Goal: Contribute content: Add original content to the website for others to see

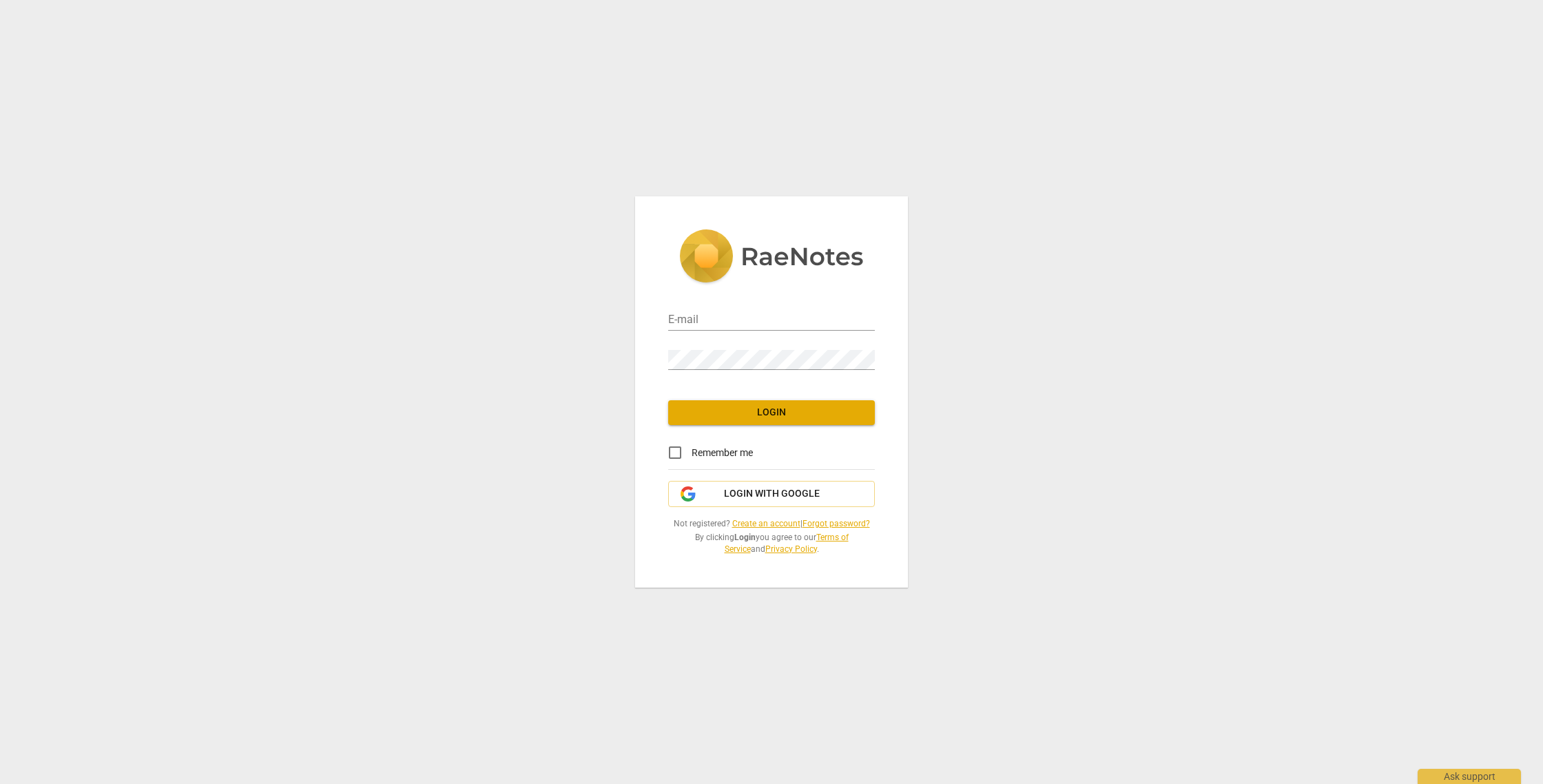
type input "[EMAIL_ADDRESS][DOMAIN_NAME]"
click at [751, 413] on span "Login" at bounding box center [772, 413] width 184 height 14
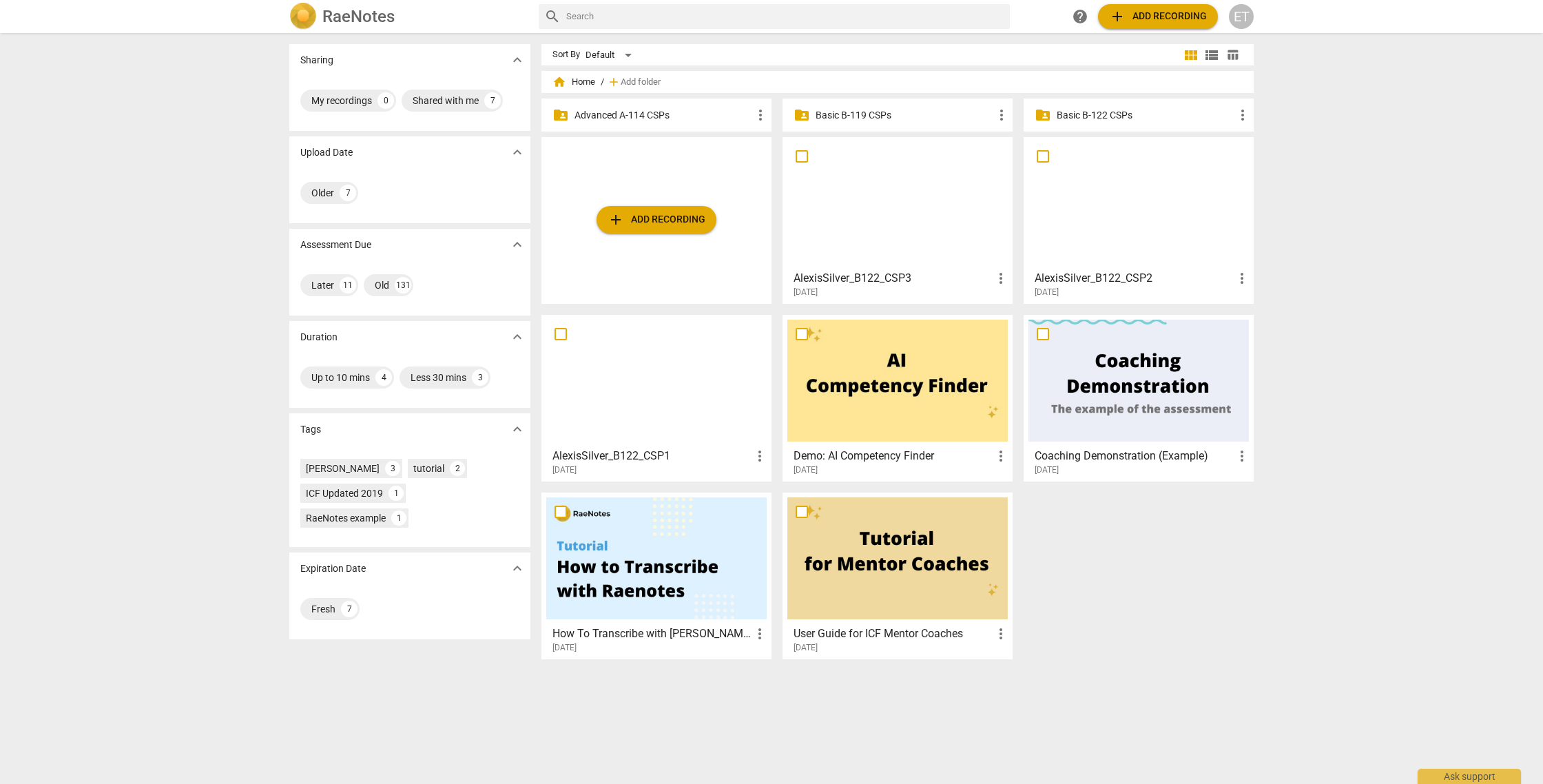
click at [650, 112] on p "Advanced A-114 CSPs" at bounding box center [663, 115] width 178 height 15
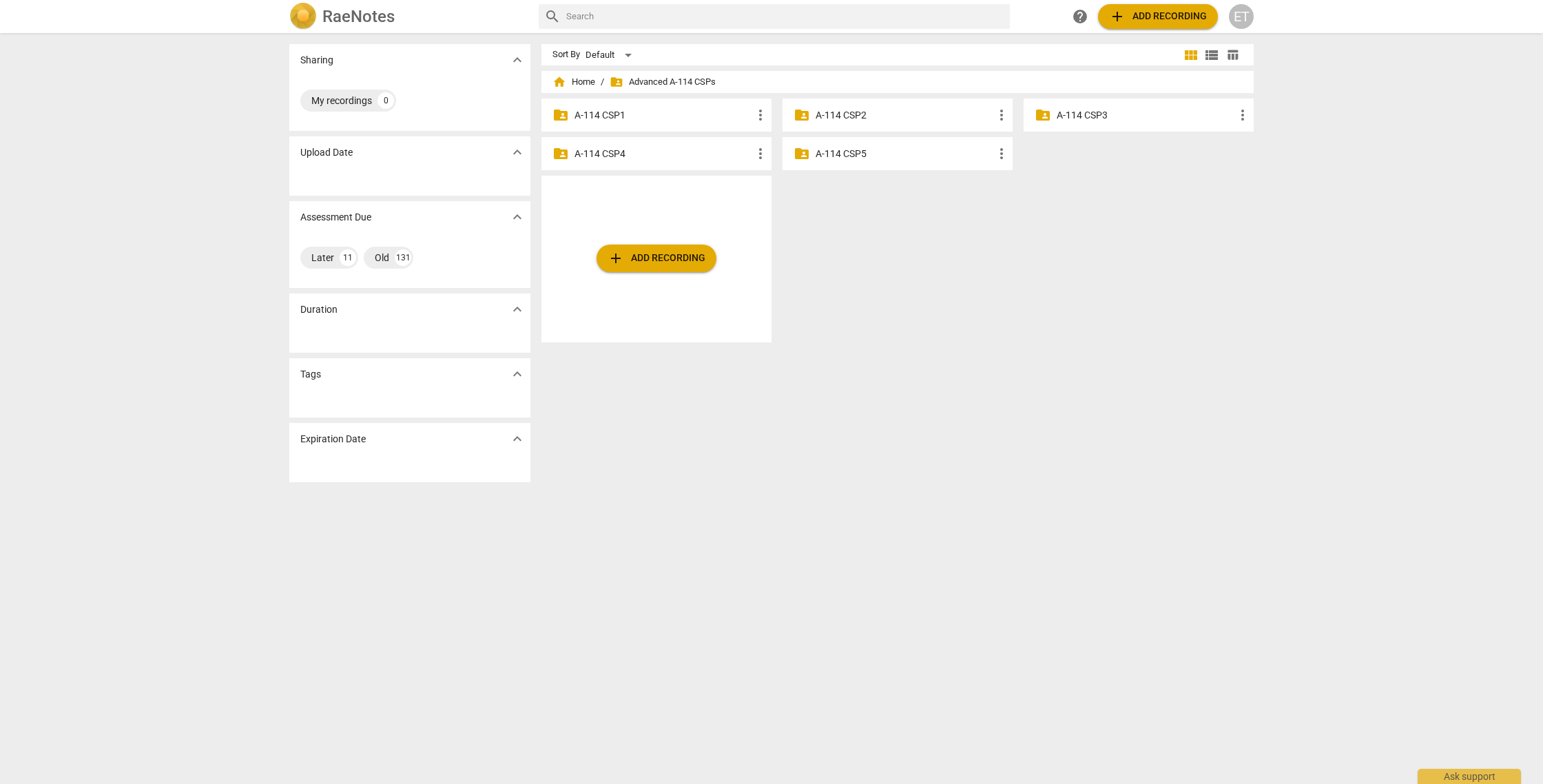
click at [1073, 114] on p "A-114 CSP3" at bounding box center [1145, 115] width 178 height 15
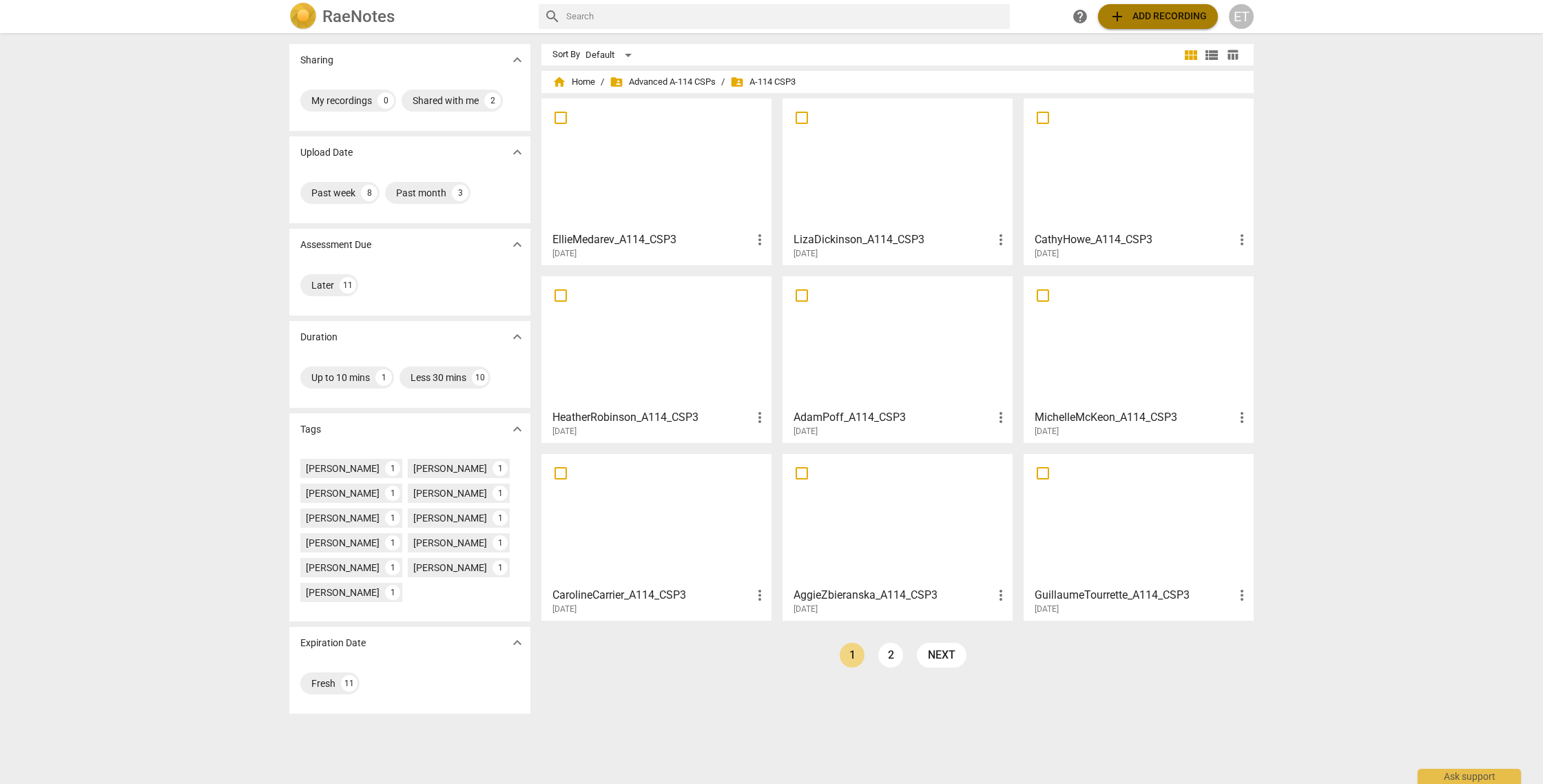
click at [1138, 17] on span "add Add recording" at bounding box center [1158, 17] width 98 height 17
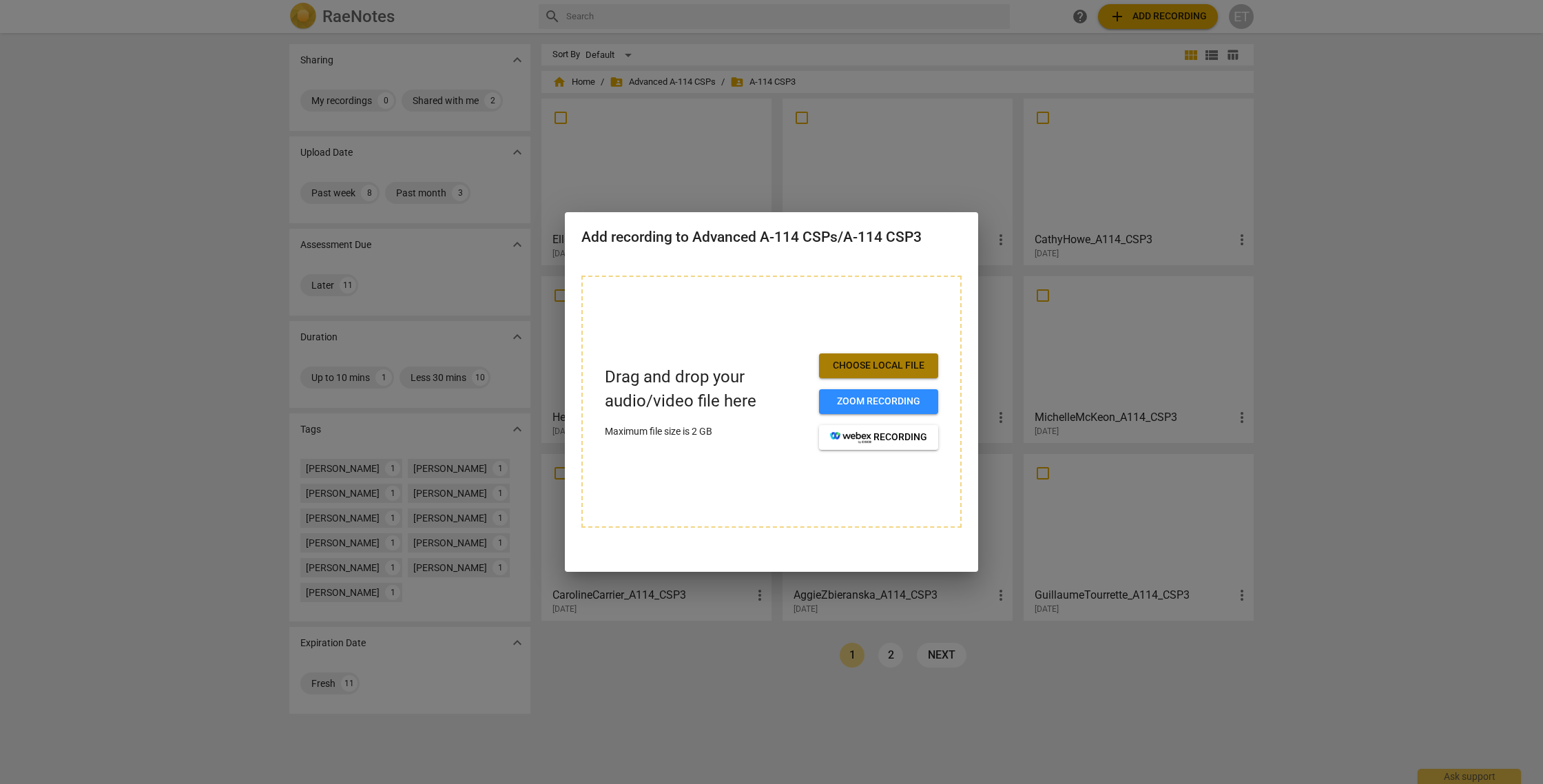
click at [889, 362] on span "Choose local file" at bounding box center [878, 366] width 97 height 14
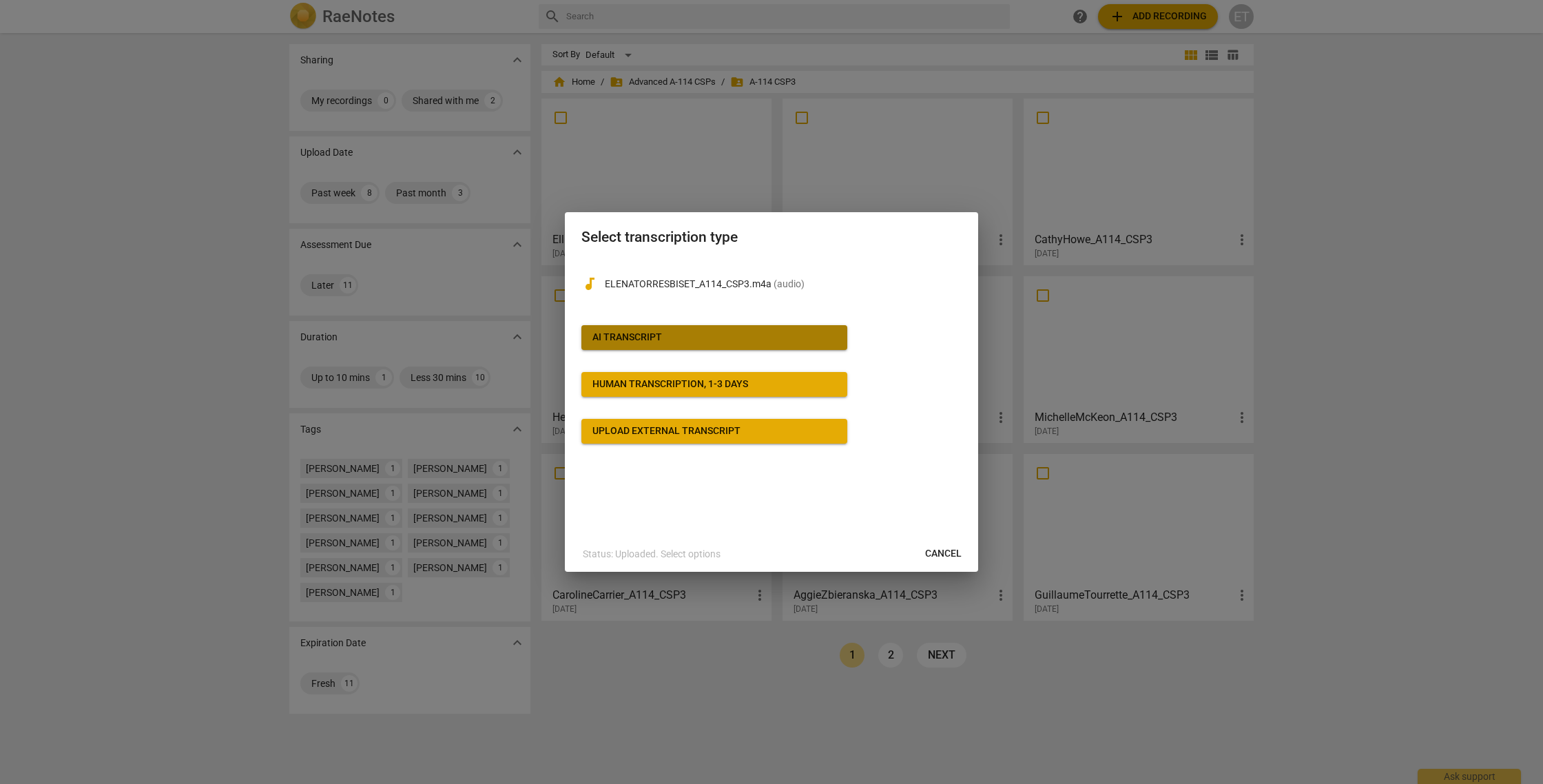
click at [672, 339] on span "AI Transcript" at bounding box center [714, 337] width 244 height 14
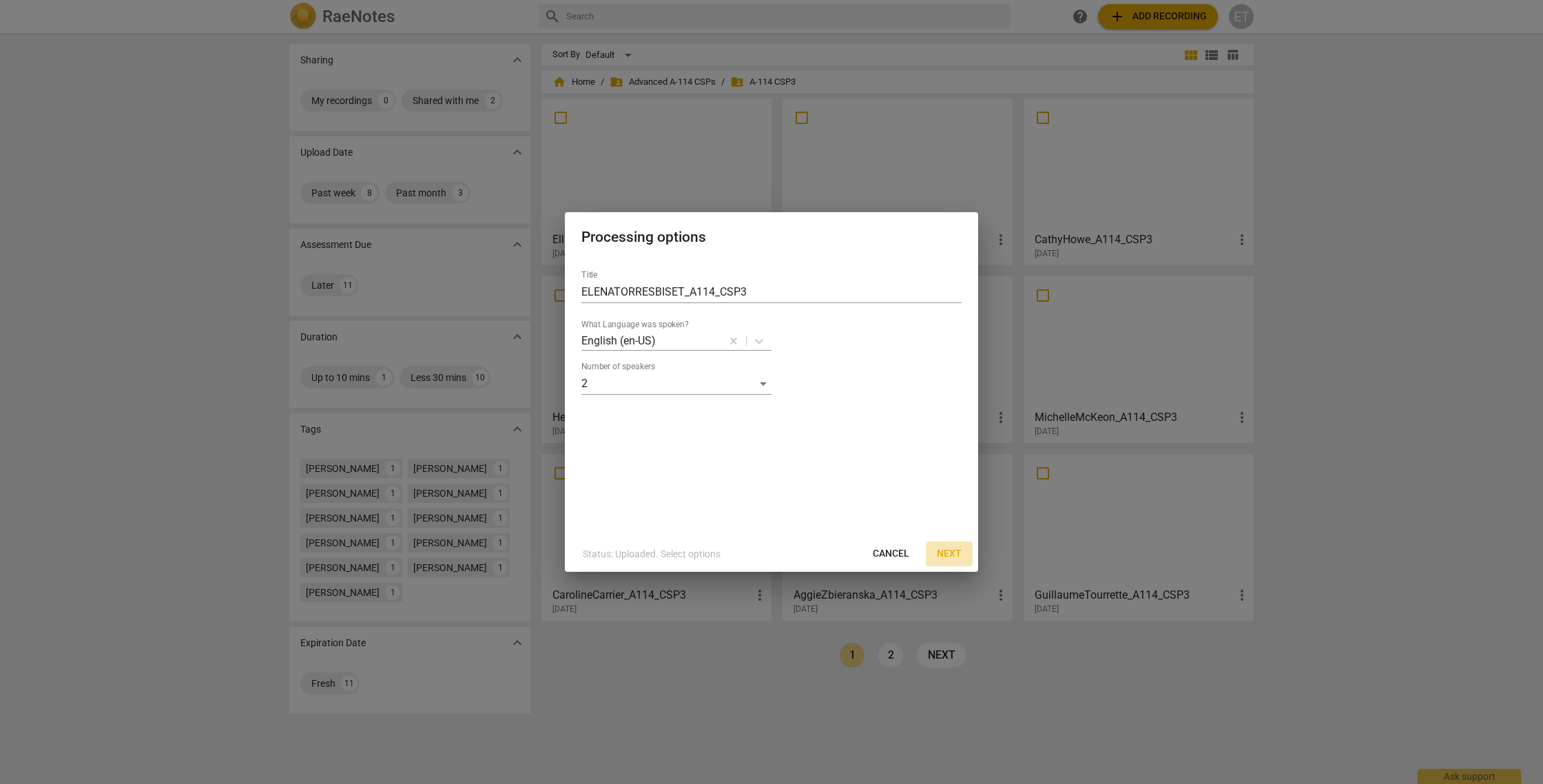
click at [946, 554] on span "Next" at bounding box center [949, 554] width 24 height 14
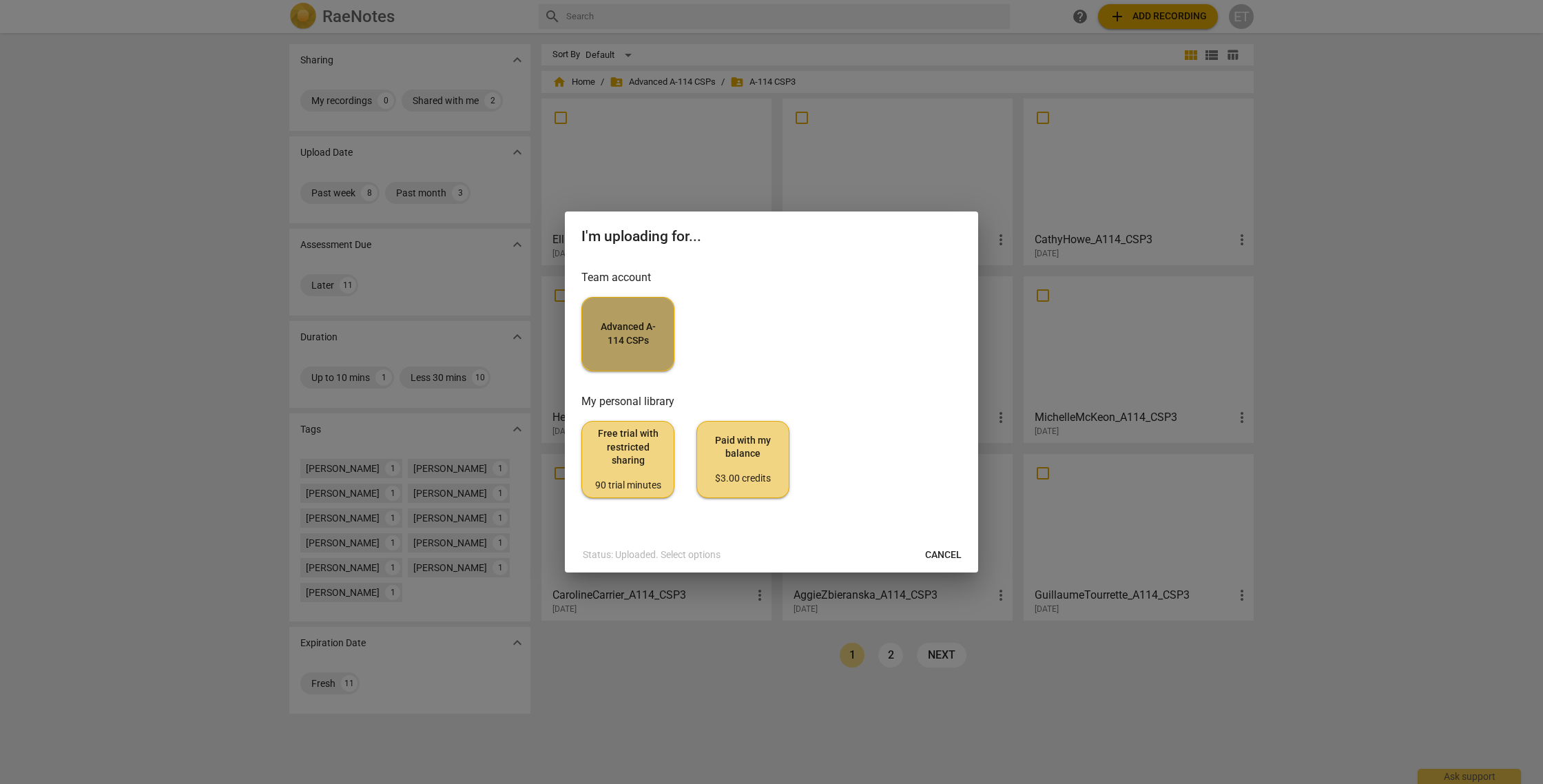
click at [607, 347] on span "Advanced A-114 CSPs" at bounding box center [628, 333] width 70 height 27
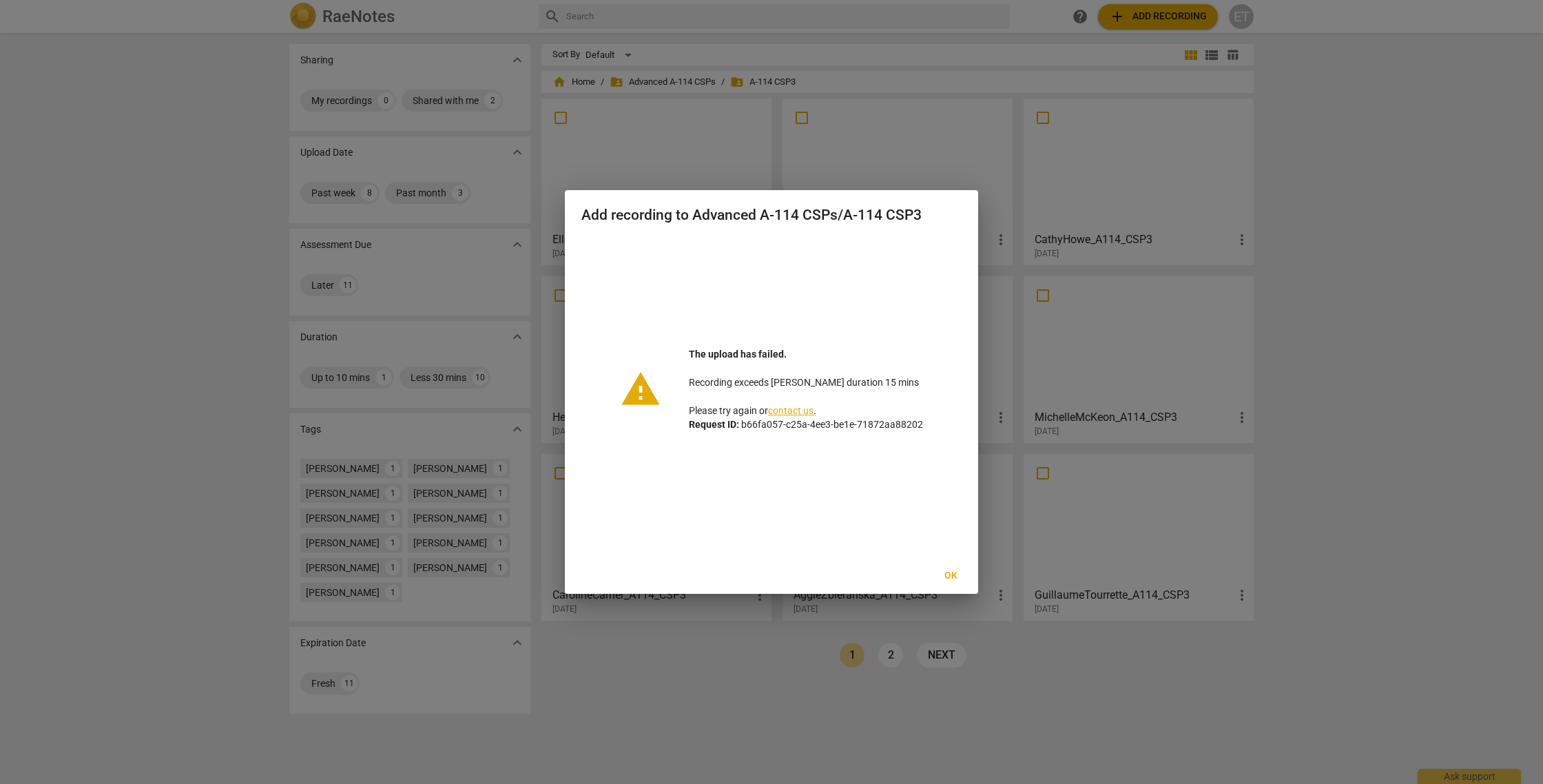
click at [955, 572] on span "Ok" at bounding box center [951, 576] width 22 height 14
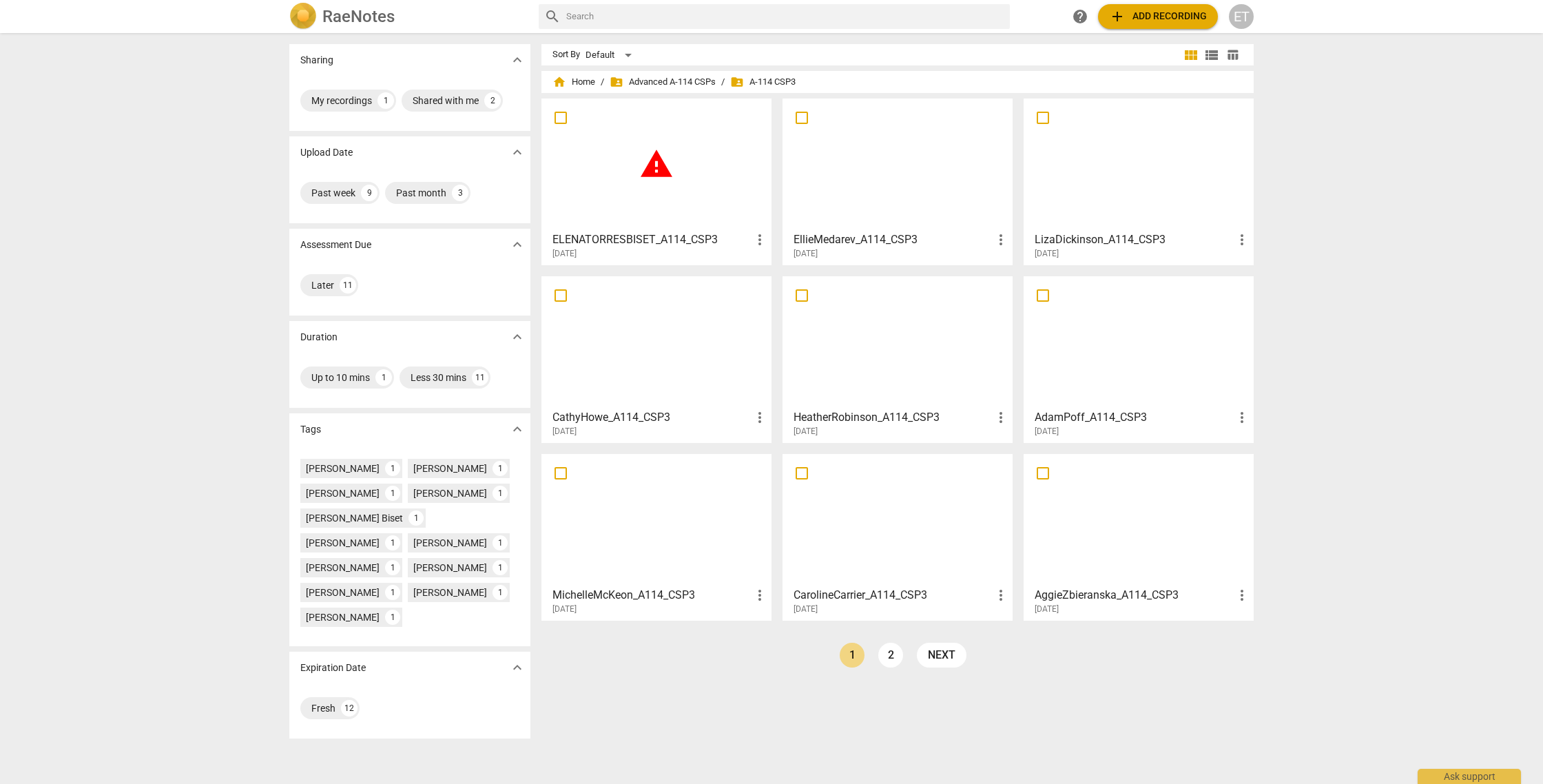
click at [686, 159] on div "warning" at bounding box center [656, 164] width 220 height 122
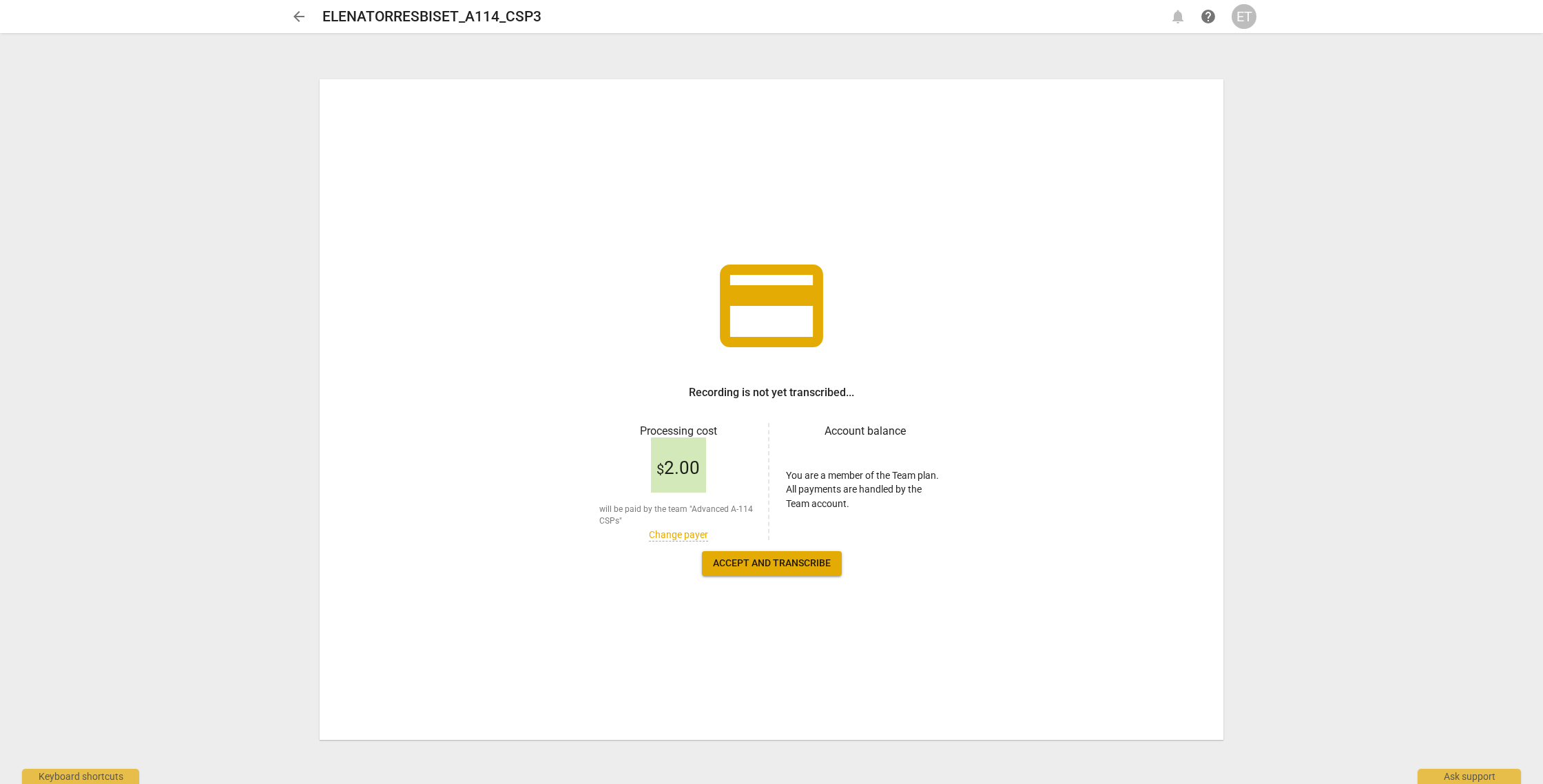
click at [302, 13] on span "arrow_back" at bounding box center [299, 17] width 17 height 17
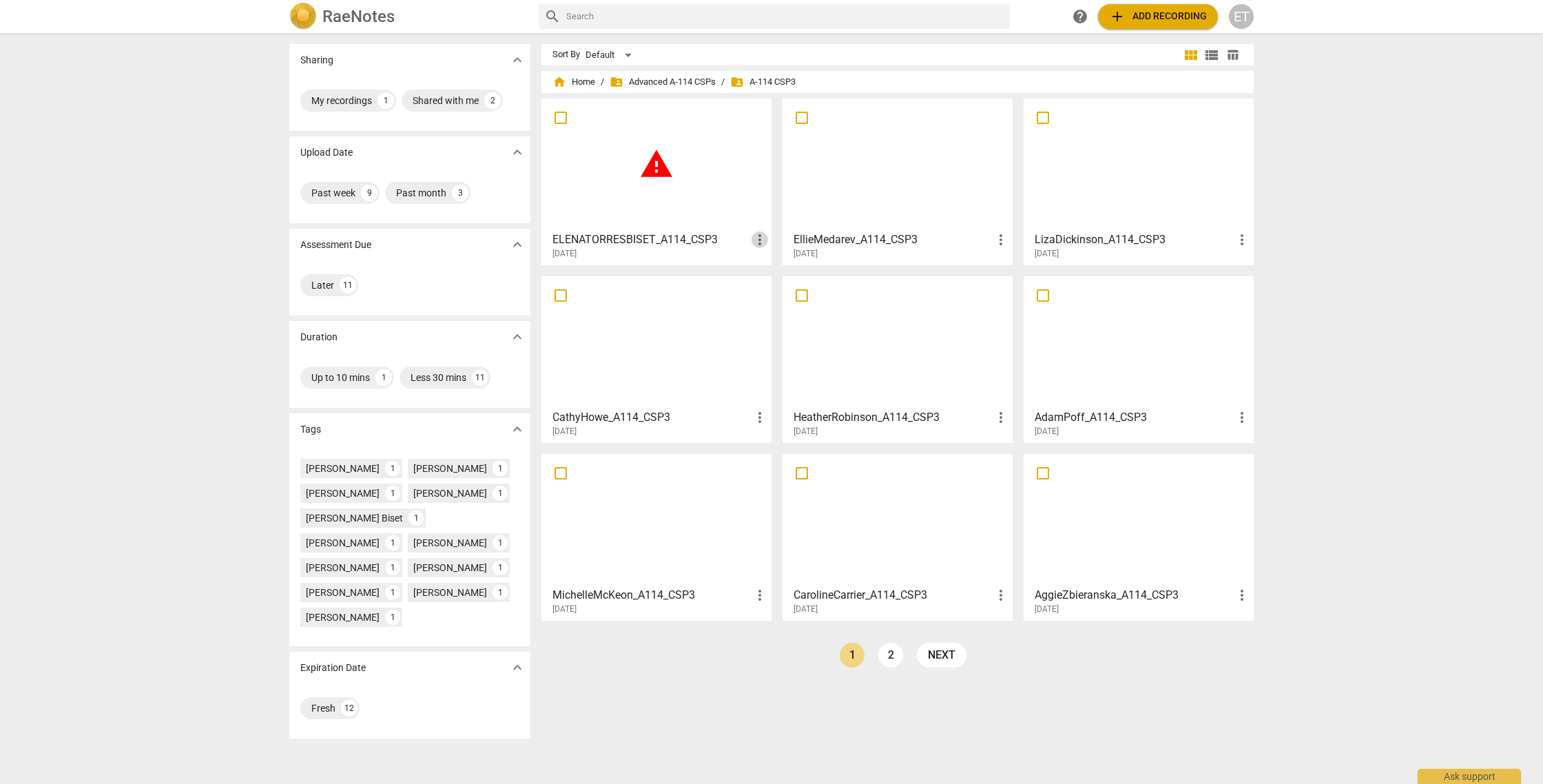
click at [760, 240] on span "more_vert" at bounding box center [760, 240] width 17 height 17
click at [774, 273] on li "Delete" at bounding box center [775, 273] width 52 height 33
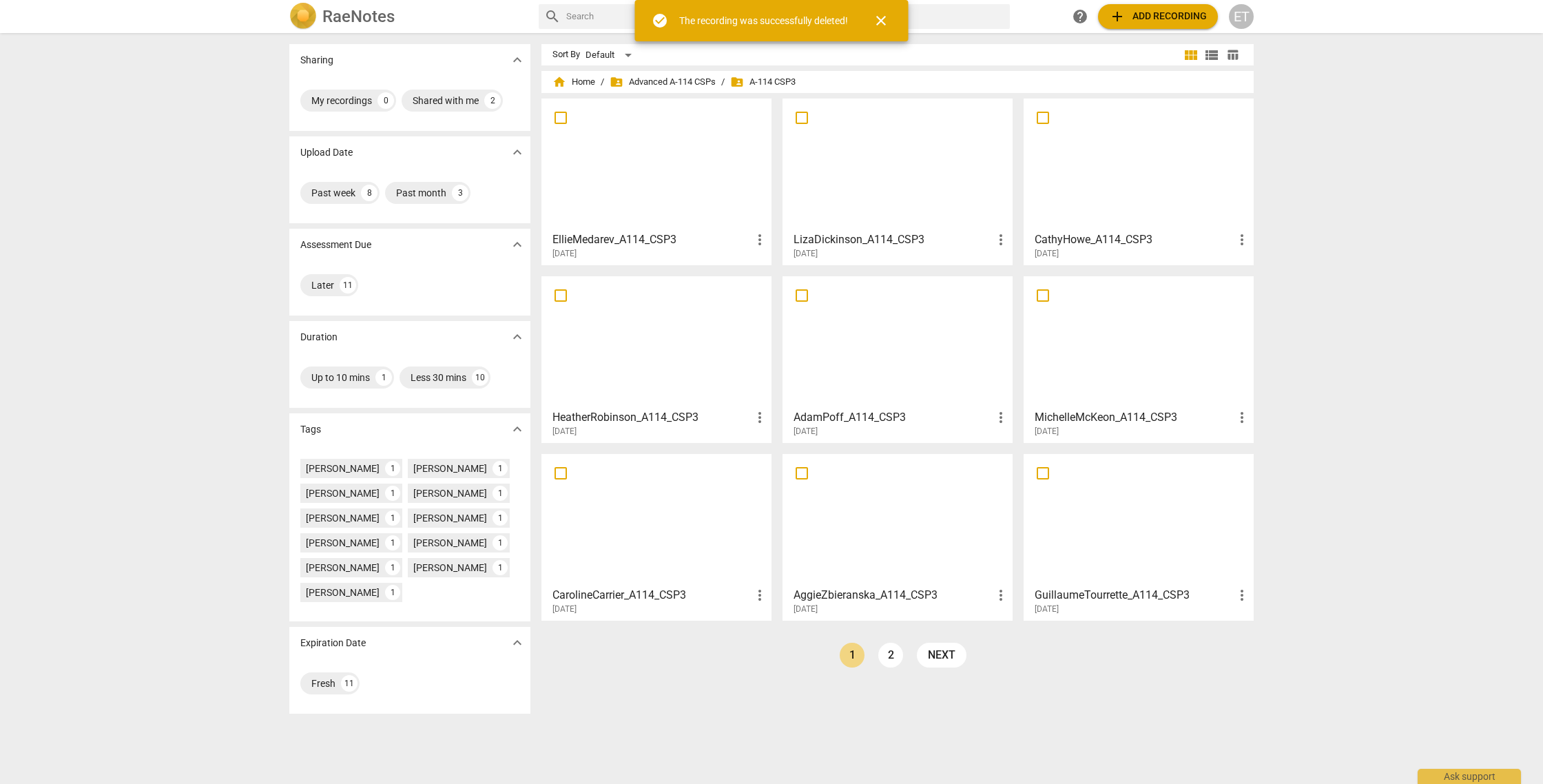
click at [887, 17] on span "close" at bounding box center [881, 21] width 17 height 17
click at [1166, 14] on span "add Add recording" at bounding box center [1158, 17] width 98 height 17
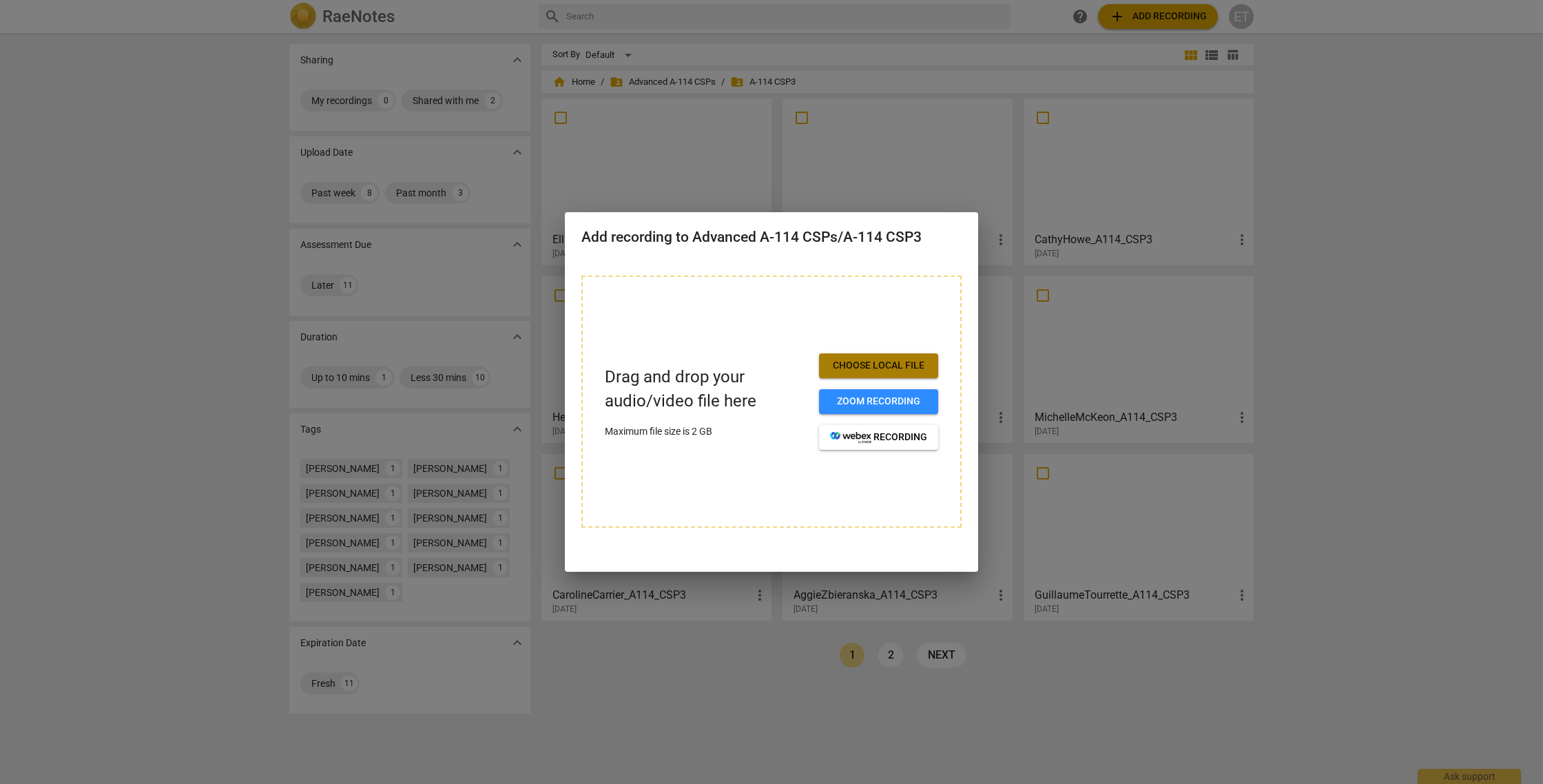
click at [904, 370] on span "Choose local file" at bounding box center [878, 366] width 97 height 14
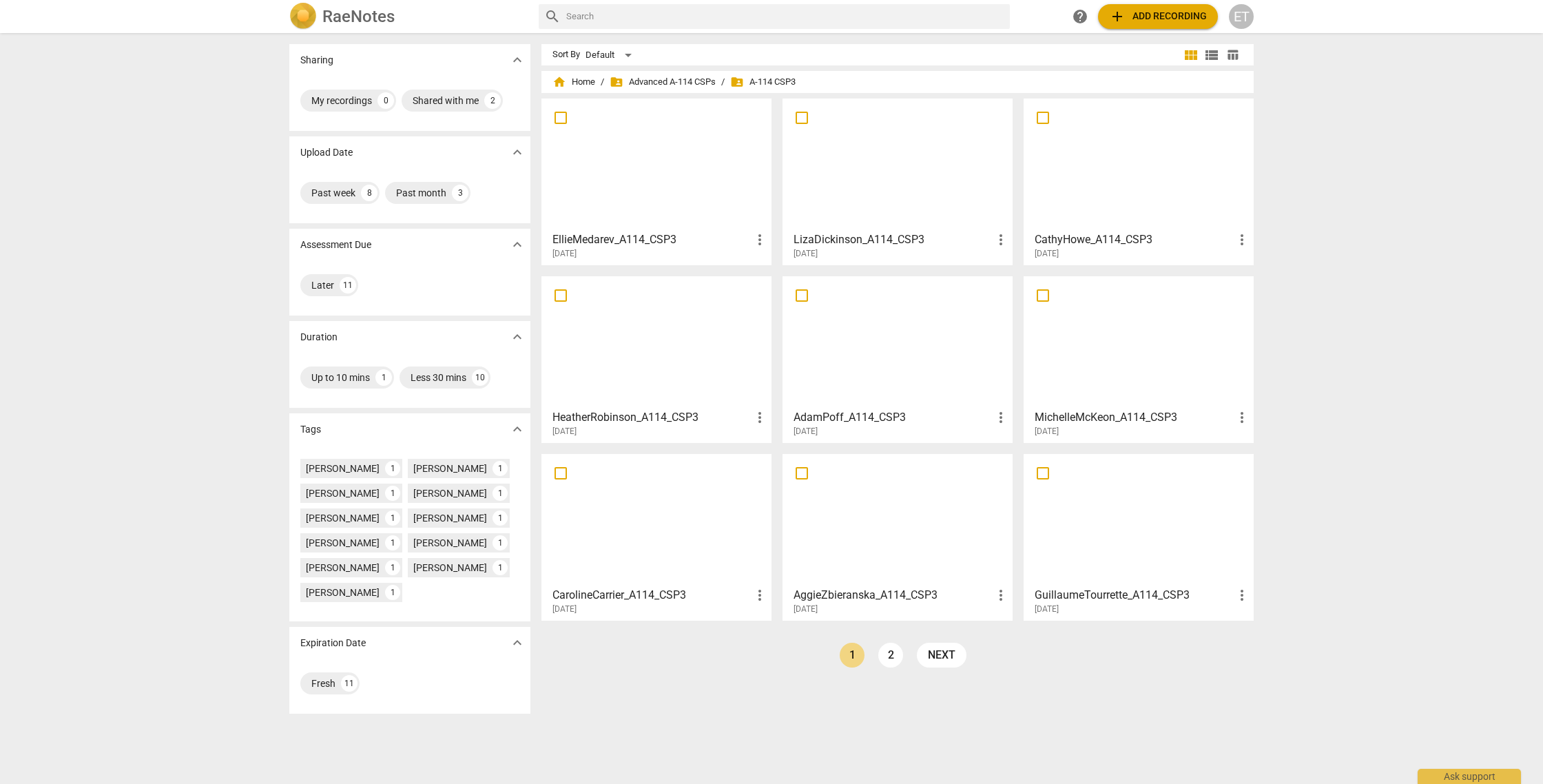
click at [1131, 4] on button "add Add recording" at bounding box center [1158, 16] width 120 height 24
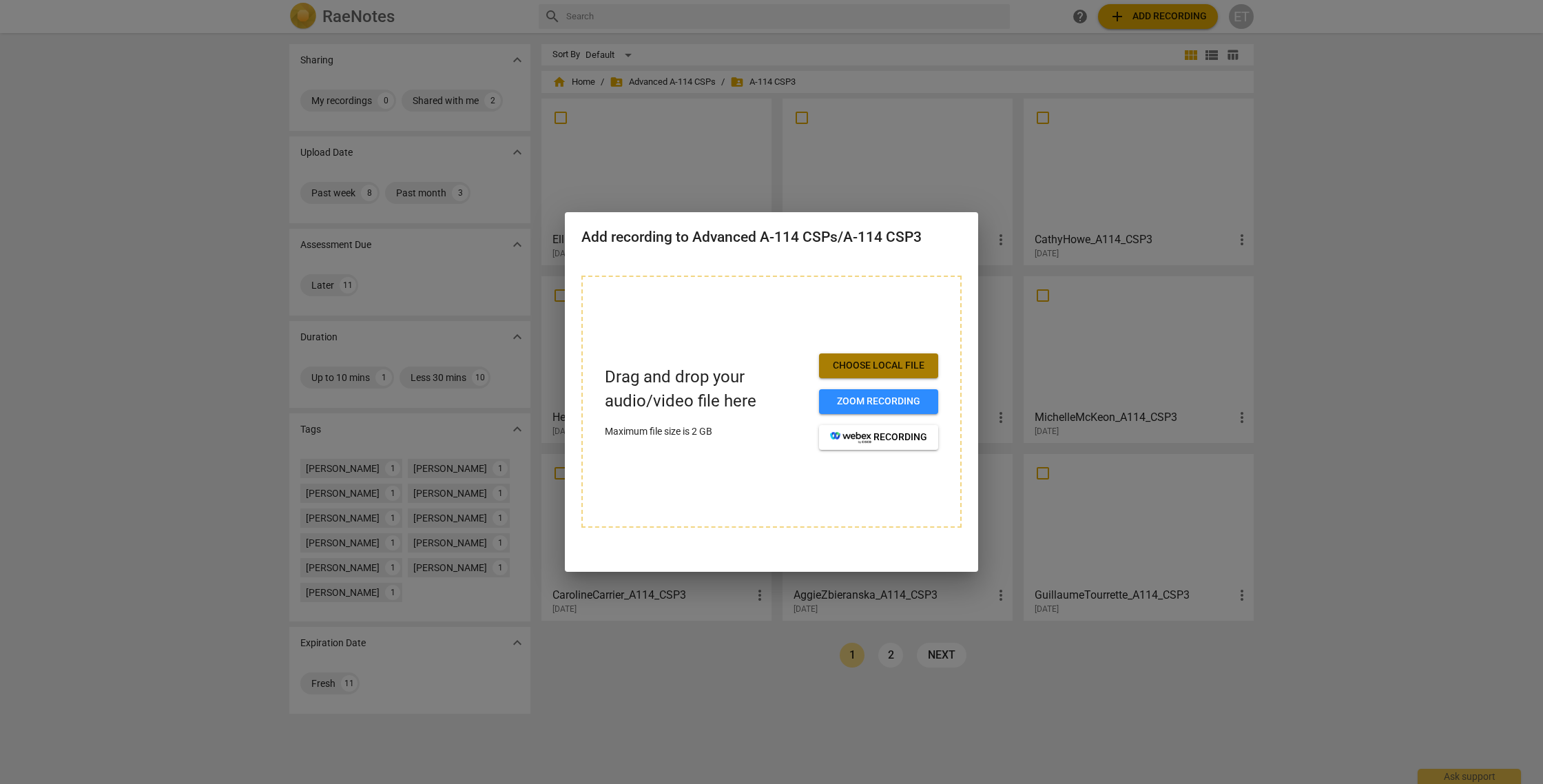
click at [837, 361] on span "Choose local file" at bounding box center [878, 366] width 97 height 14
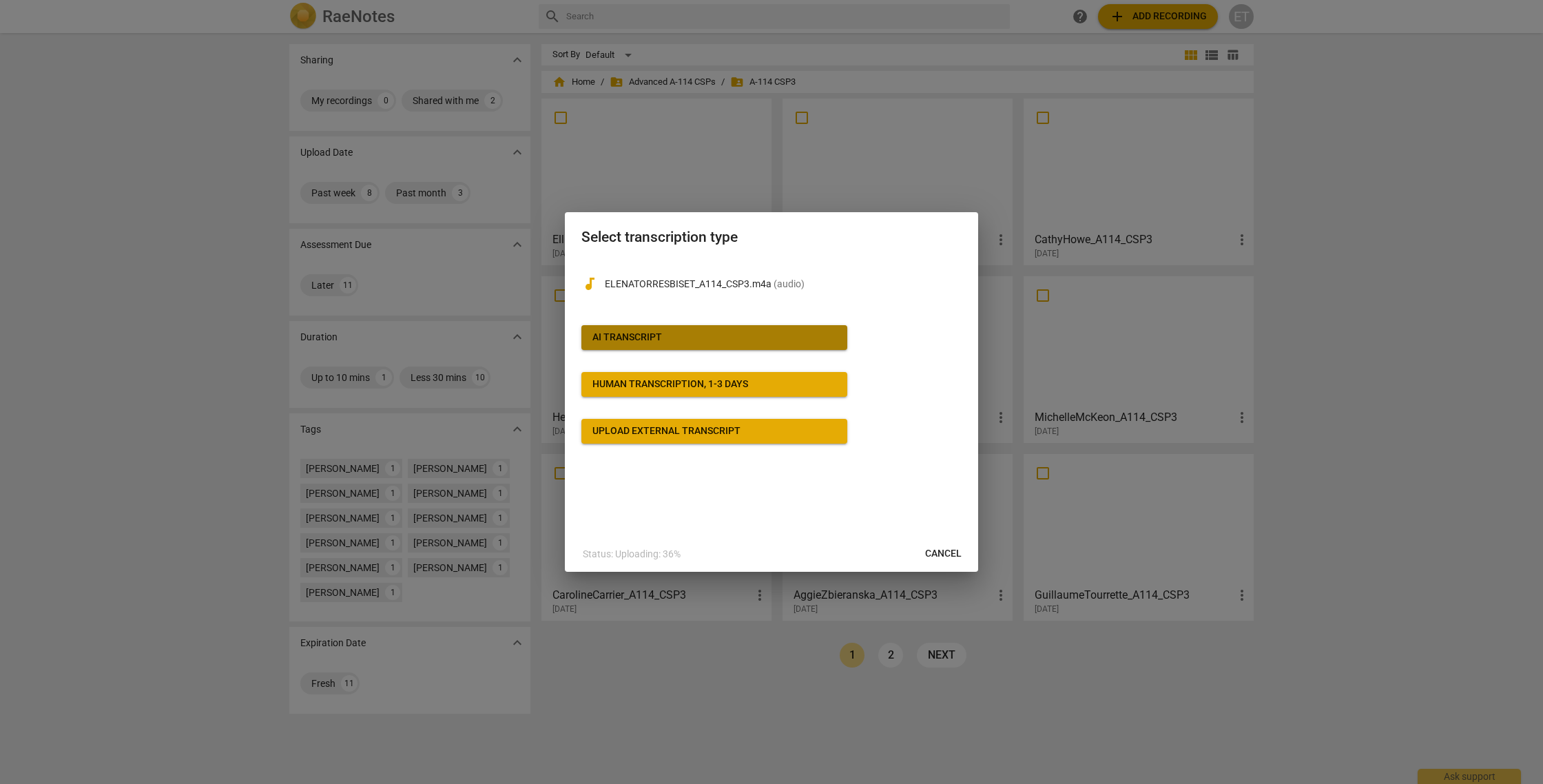
click at [748, 333] on span "AI Transcript" at bounding box center [714, 337] width 244 height 14
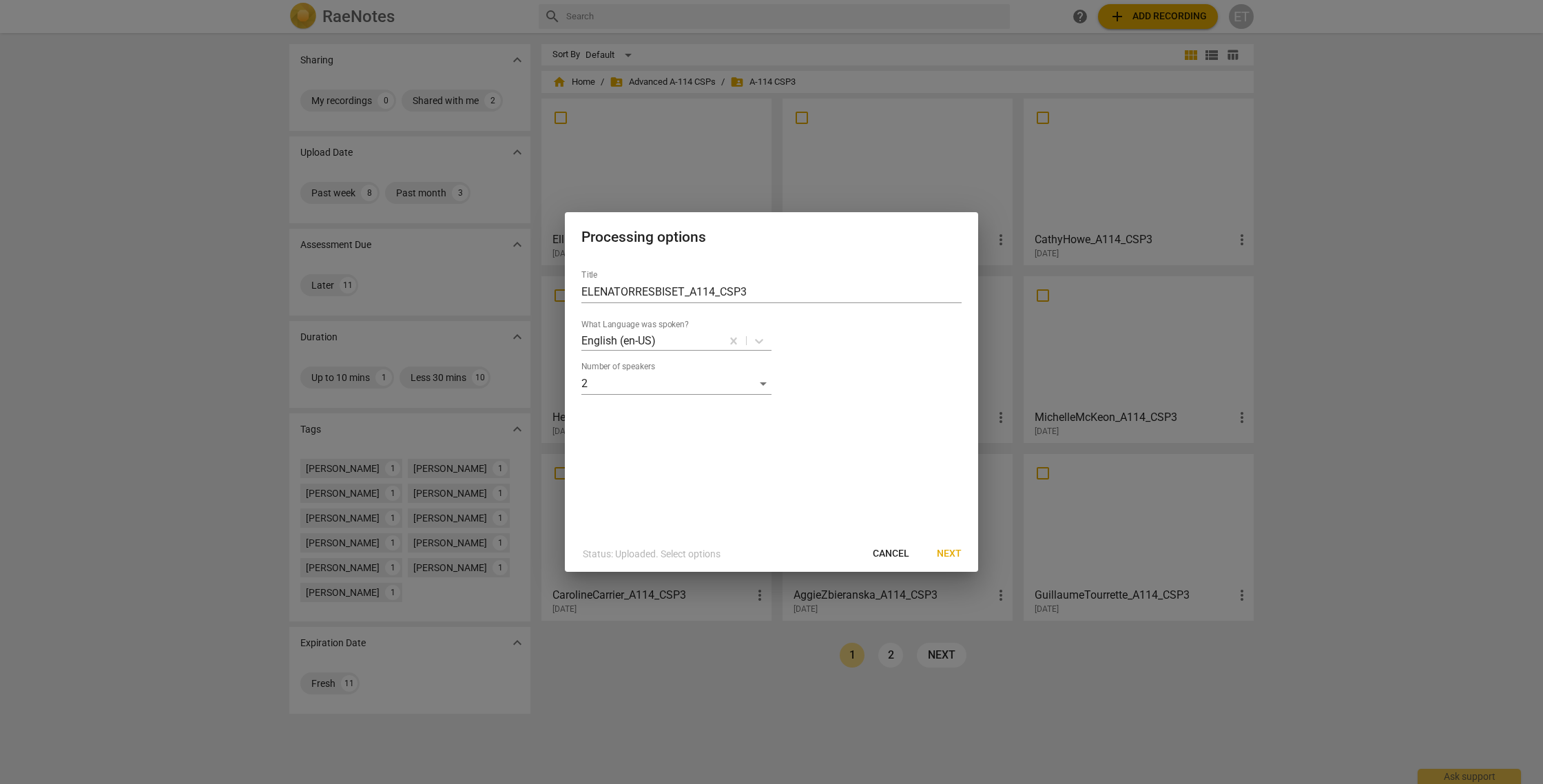
click at [943, 553] on span "Next" at bounding box center [949, 554] width 24 height 14
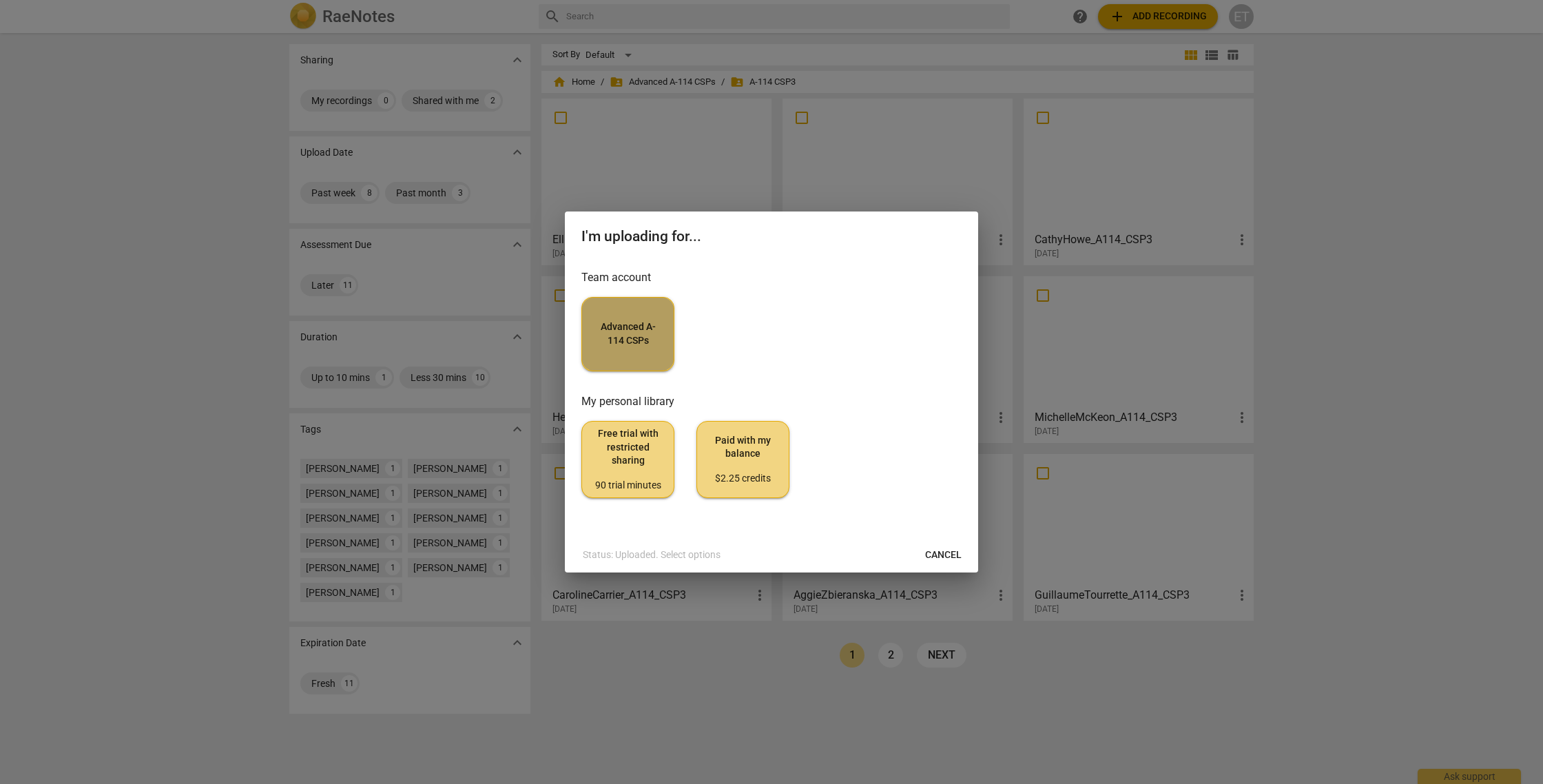
click at [596, 358] on button "Advanced A-114 CSPs" at bounding box center [628, 334] width 93 height 74
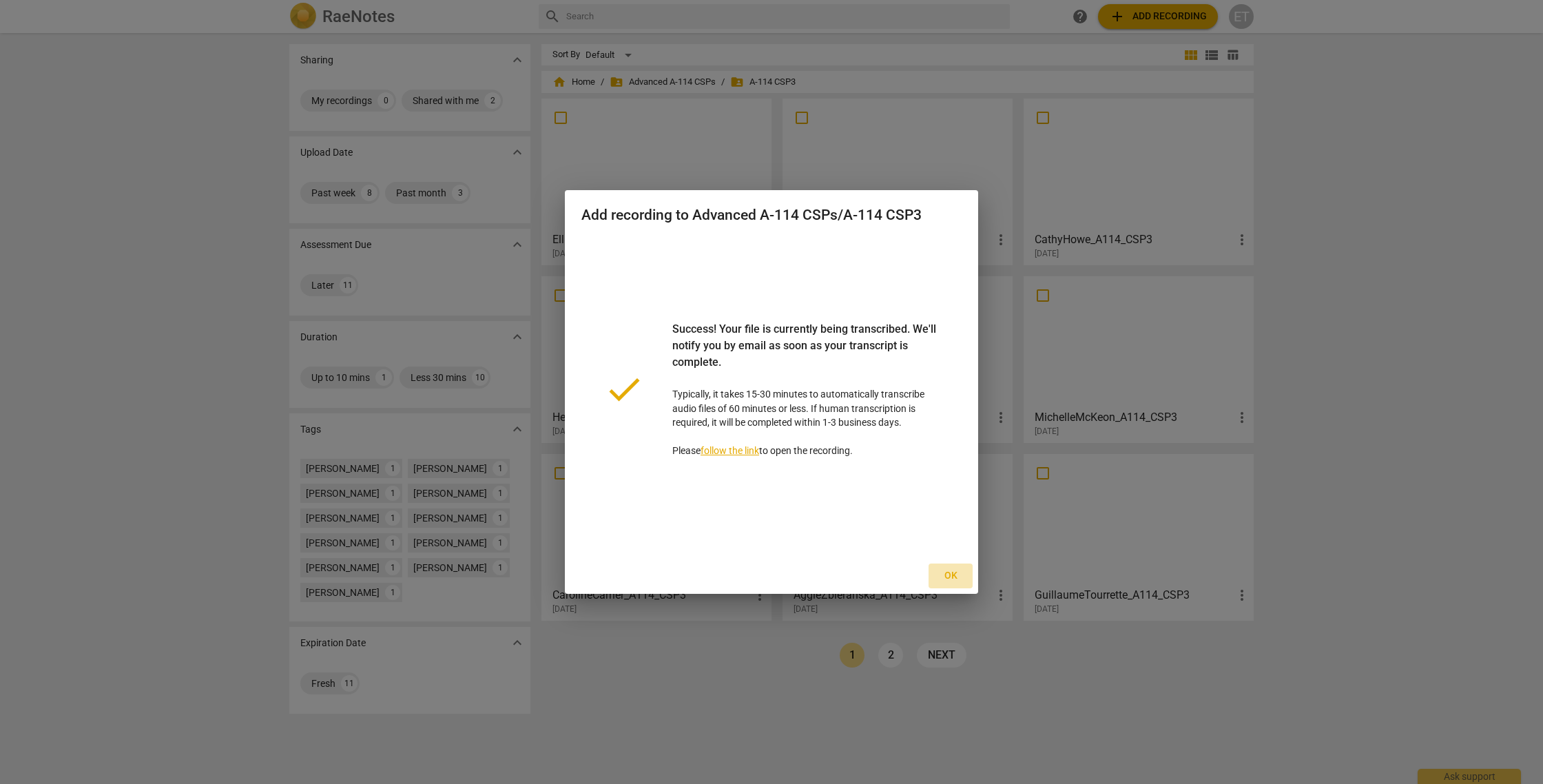
click at [953, 576] on span "Ok" at bounding box center [951, 576] width 22 height 14
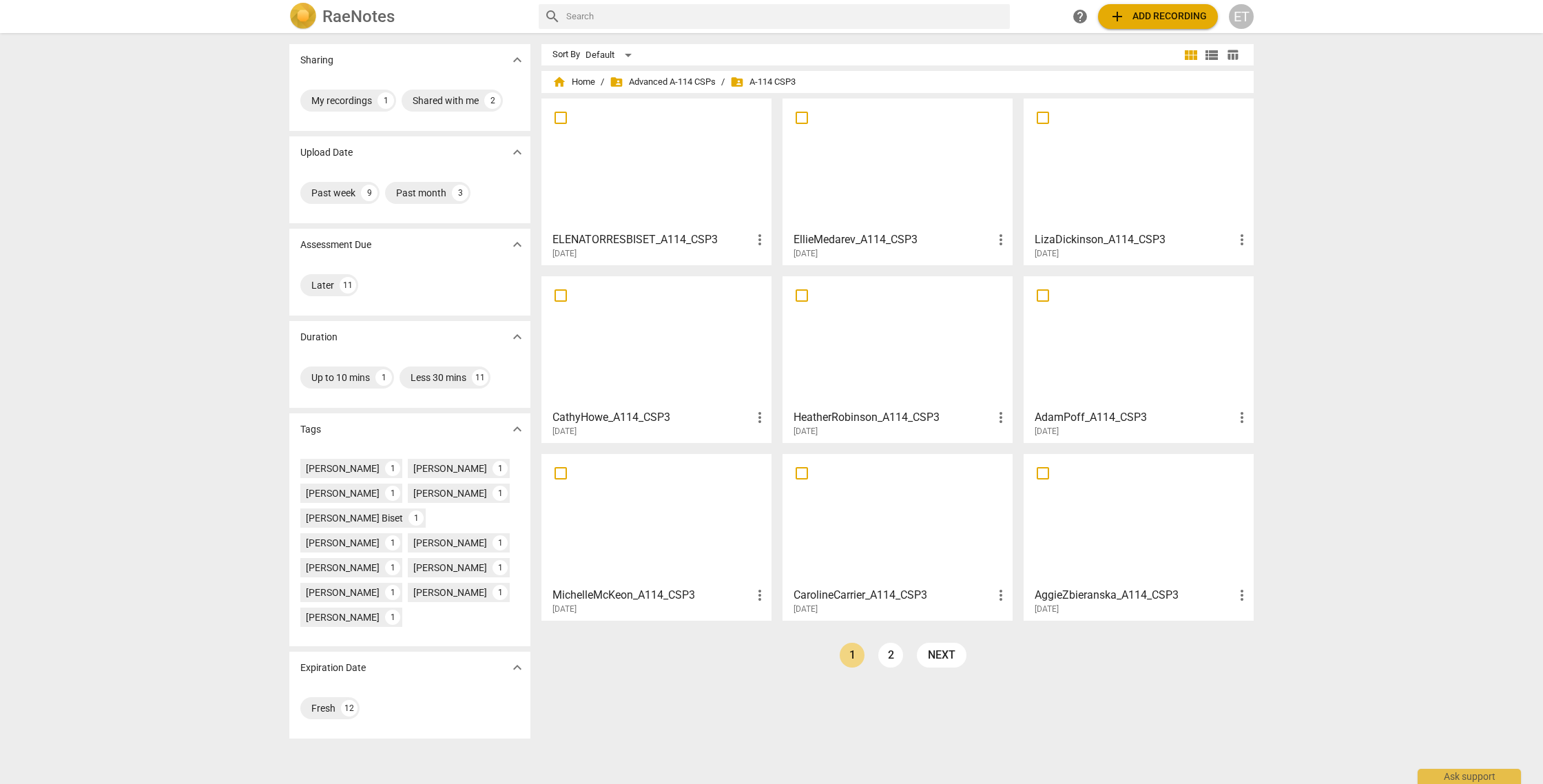
click at [906, 243] on h3 "EllieMedarev_A114_CSP3" at bounding box center [893, 240] width 199 height 17
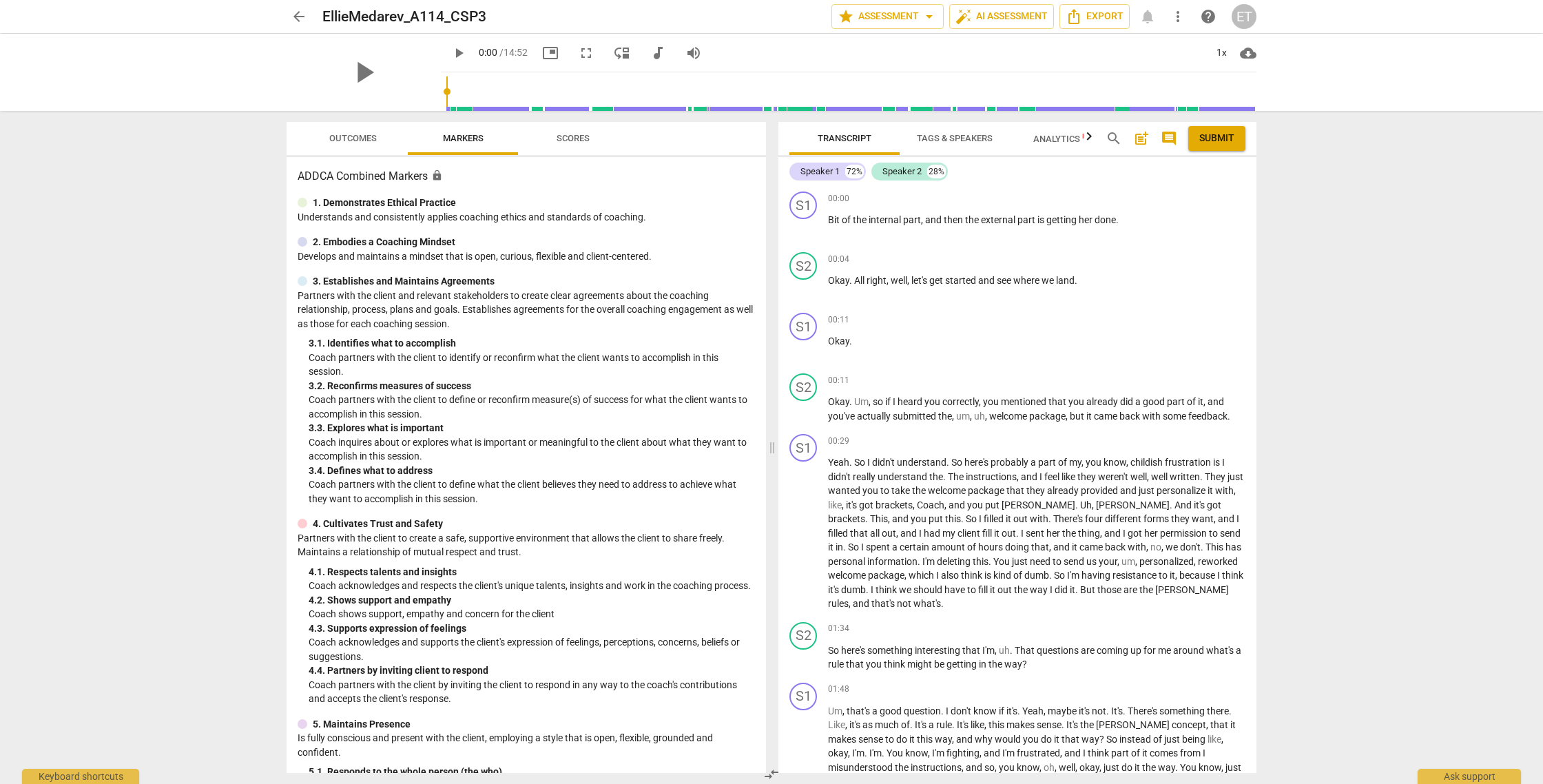
click at [584, 133] on span "Scores" at bounding box center [573, 138] width 33 height 10
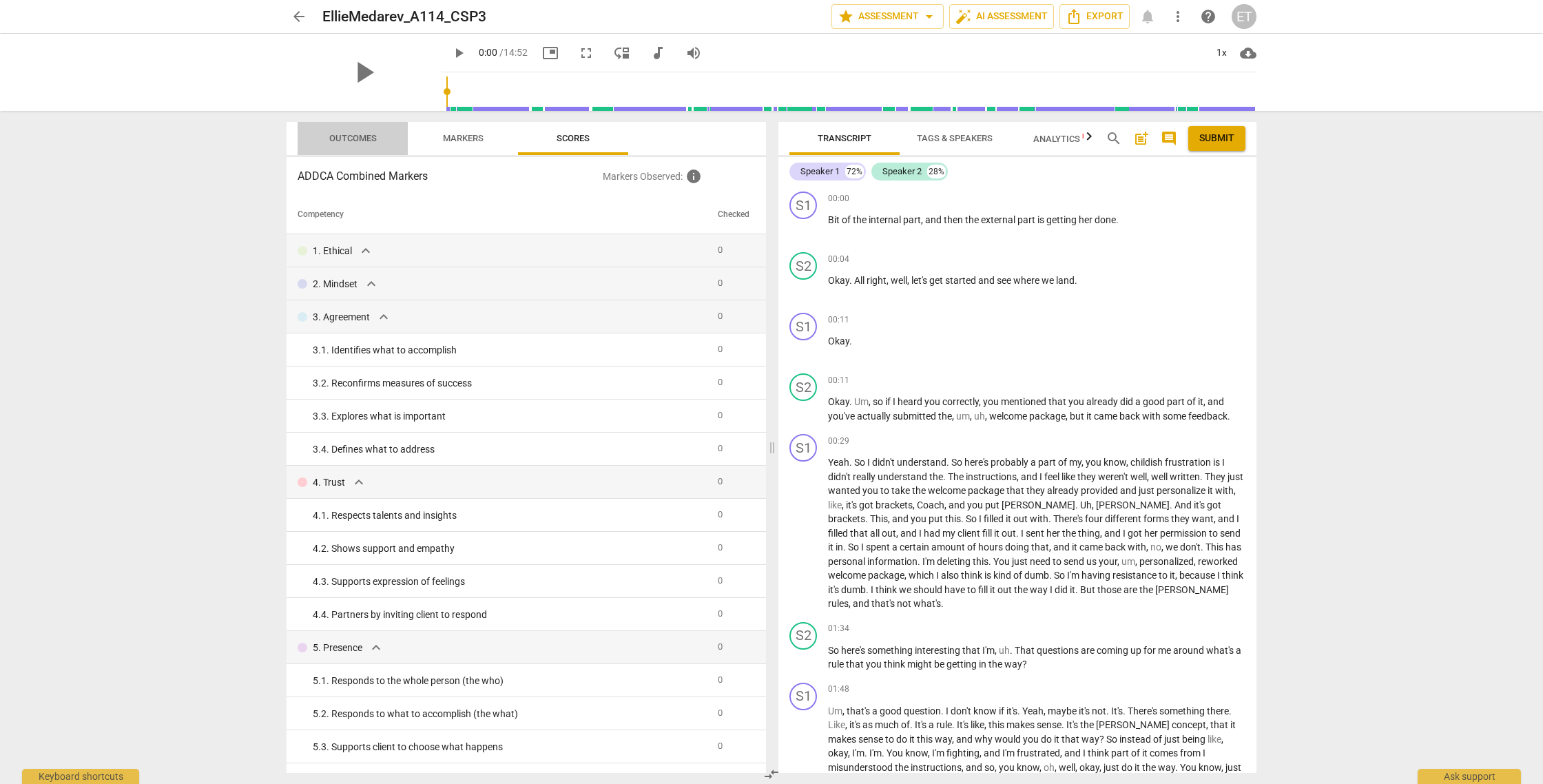
click at [377, 131] on span "Outcomes" at bounding box center [353, 138] width 80 height 19
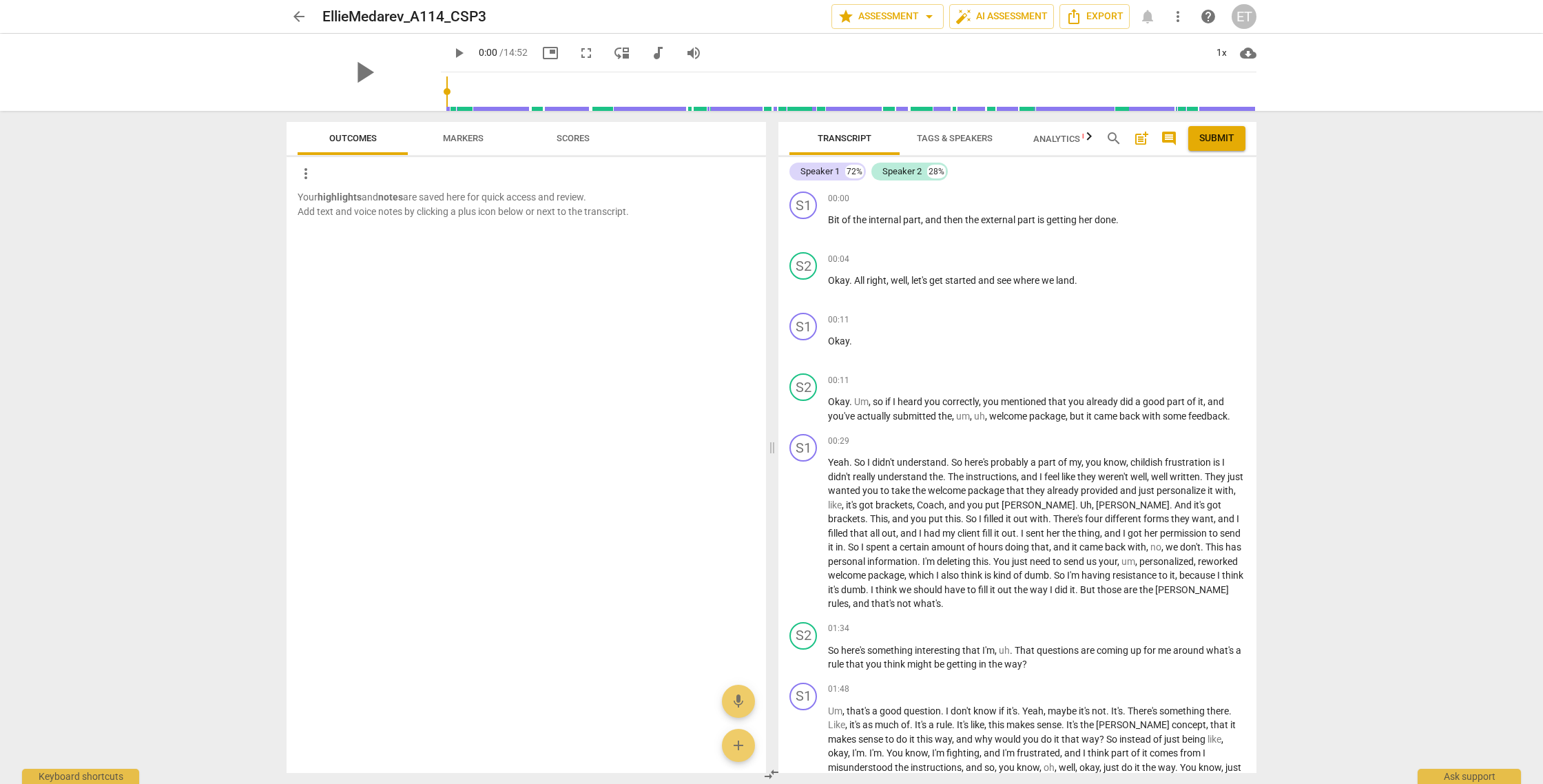
click at [299, 14] on span "arrow_back" at bounding box center [299, 17] width 17 height 17
